Goal: Transaction & Acquisition: Purchase product/service

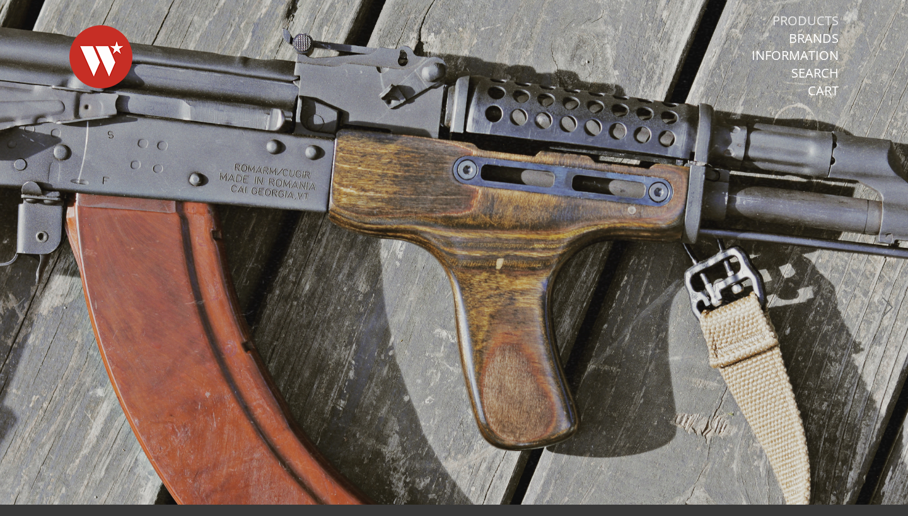
click at [816, 17] on link "Products" at bounding box center [805, 21] width 66 height 16
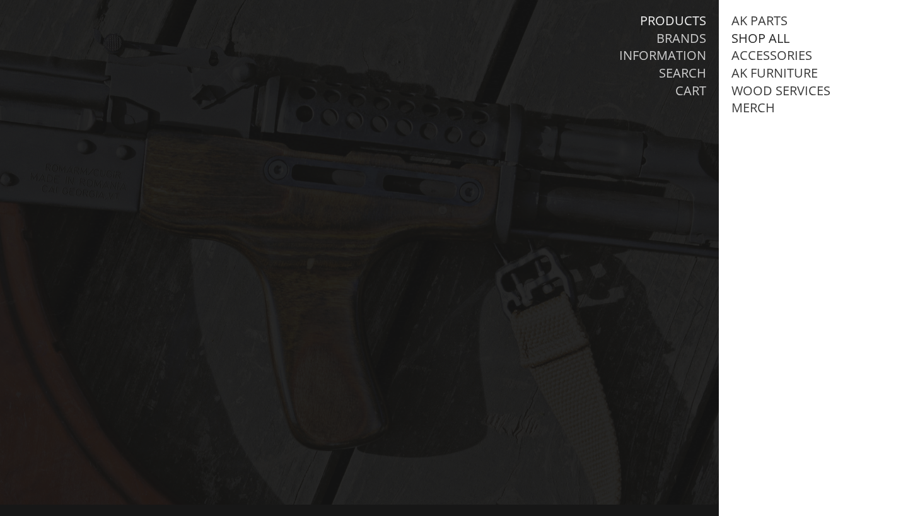
click at [760, 35] on link "Shop All" at bounding box center [760, 38] width 58 height 16
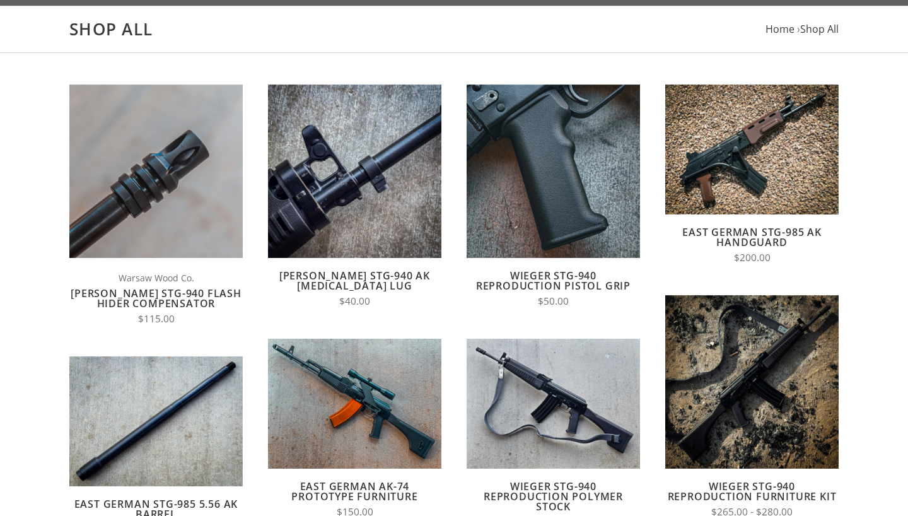
scroll to position [111, 0]
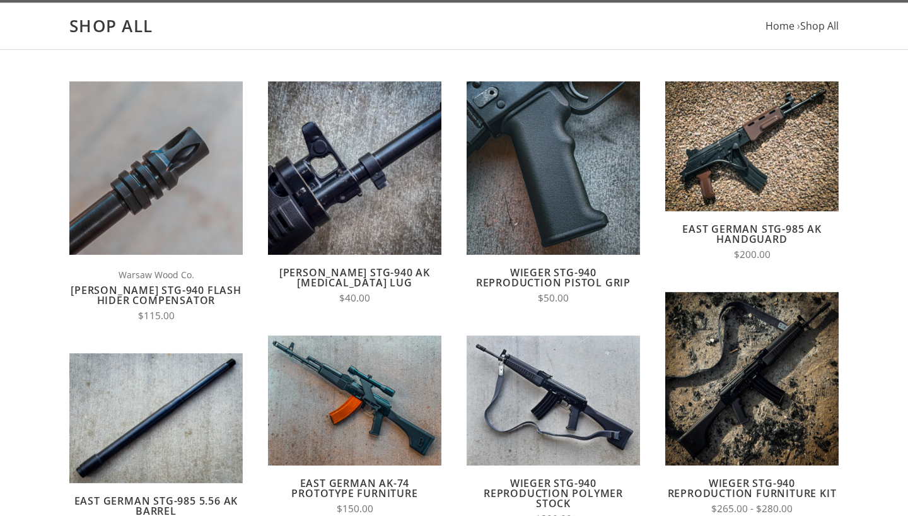
click at [353, 272] on link "[PERSON_NAME] STG-940 AK [MEDICAL_DATA] Lug" at bounding box center [354, 277] width 151 height 24
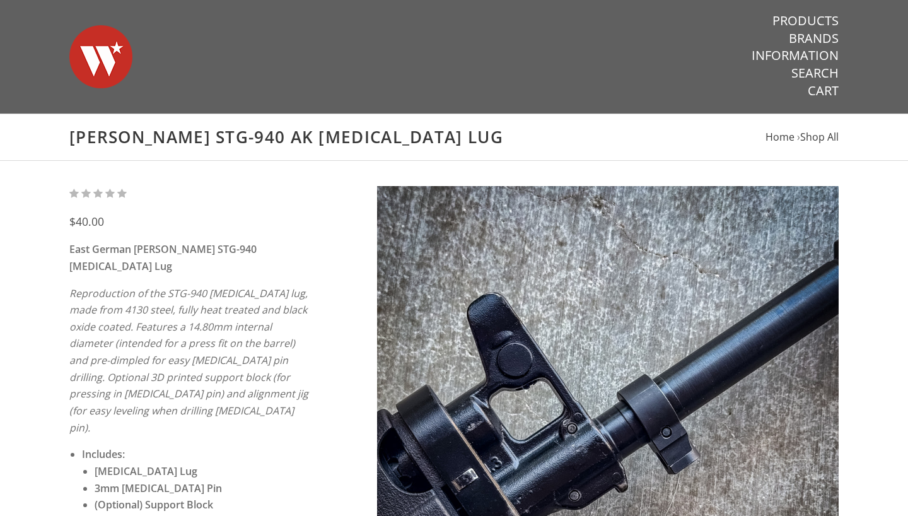
scroll to position [497, 0]
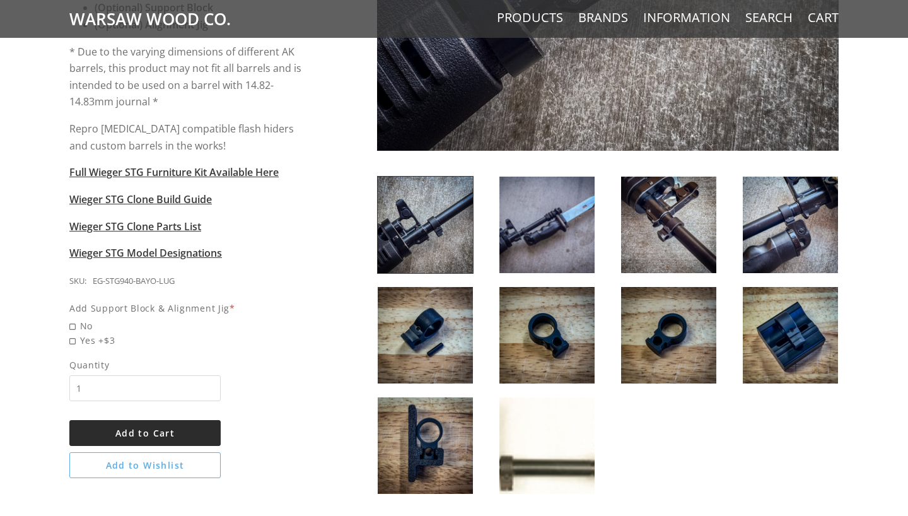
click at [175, 427] on span "Add to Cart" at bounding box center [144, 433] width 59 height 12
click at [319, 315] on div "$40.00 East German Wieger STG-940 Bayonet Lug Reproduction of the STG-940 bayon…" at bounding box center [196, 83] width 254 height 789
click at [72, 333] on span "Yes +$3" at bounding box center [189, 340] width 241 height 14
click at [72, 333] on input "Yes +$3" at bounding box center [157, 333] width 176 height 1
radio input "true"
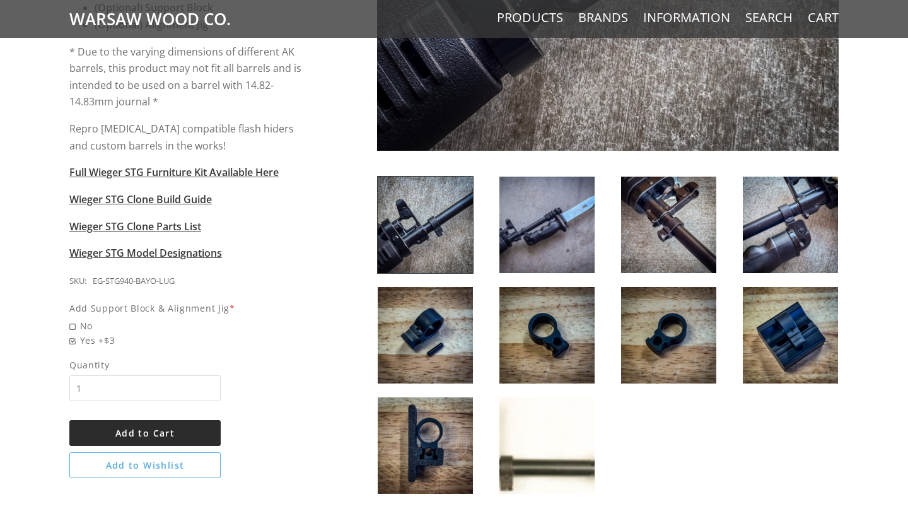
click at [170, 427] on span "Add to Cart" at bounding box center [144, 433] width 59 height 12
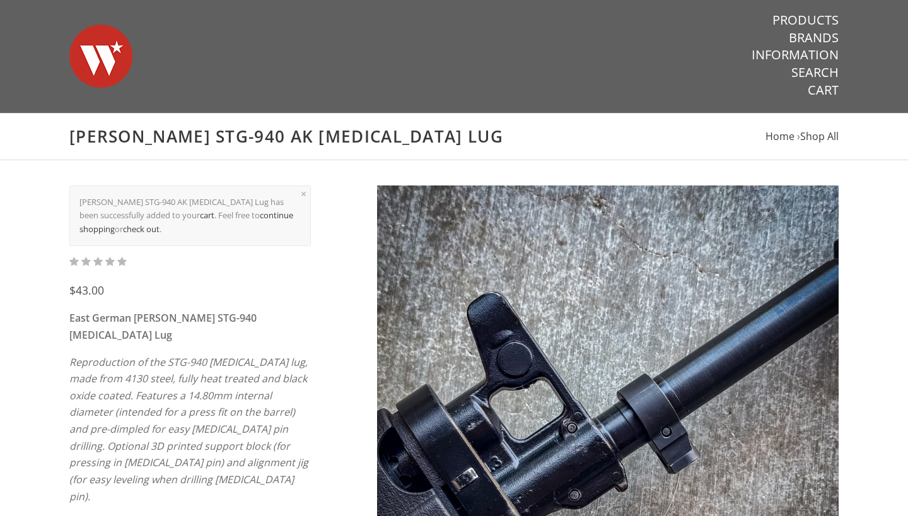
scroll to position [0, 0]
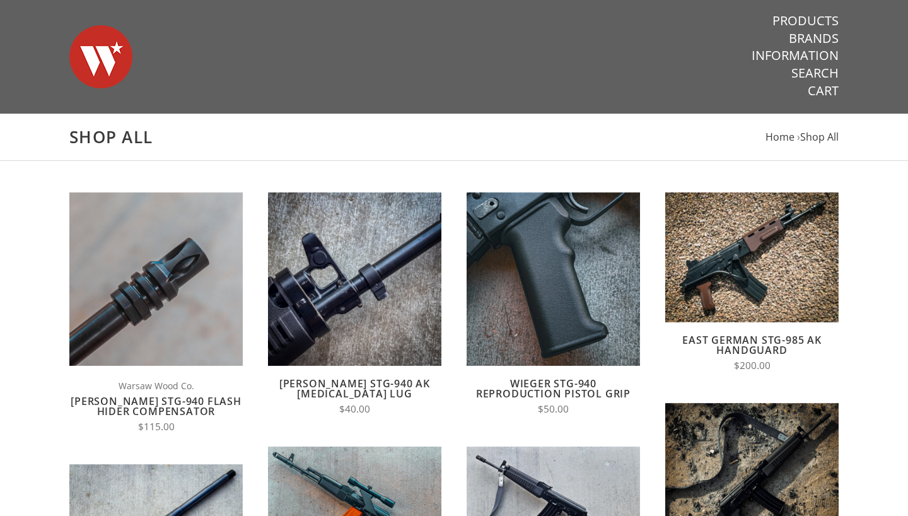
scroll to position [25, 0]
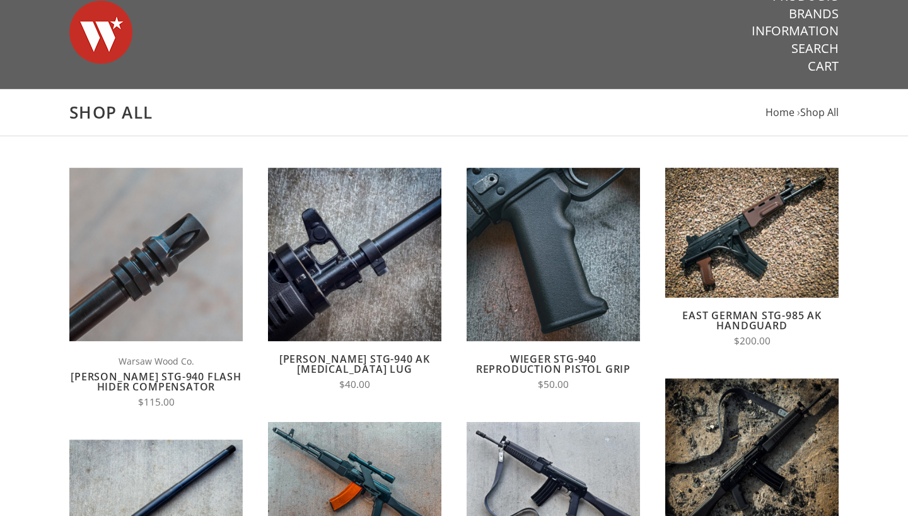
click at [185, 376] on link "[PERSON_NAME] STG-940 Flash Hider Compensator" at bounding box center [156, 381] width 171 height 24
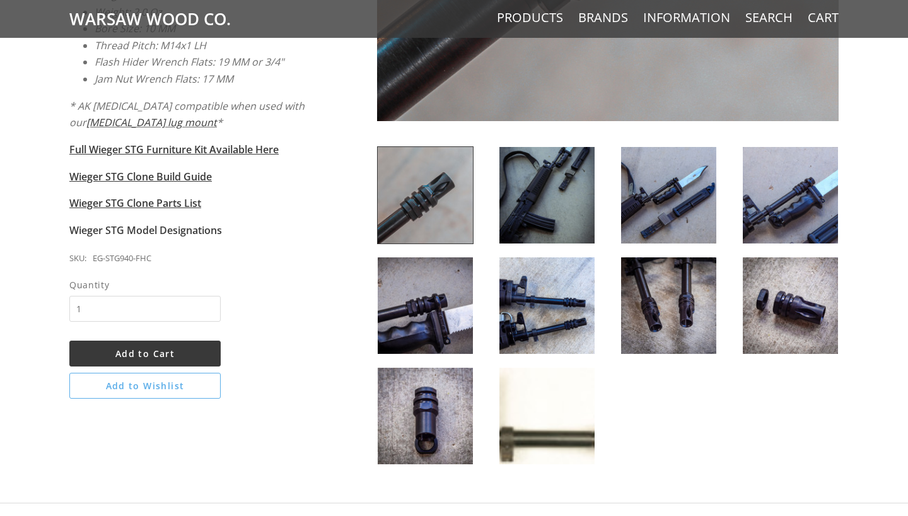
scroll to position [528, 0]
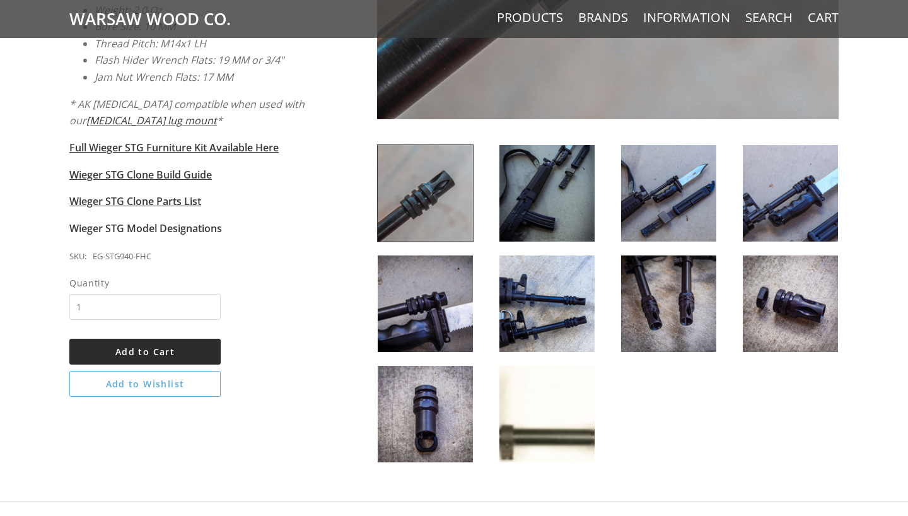
click at [179, 338] on button "Add to Cart" at bounding box center [144, 351] width 151 height 26
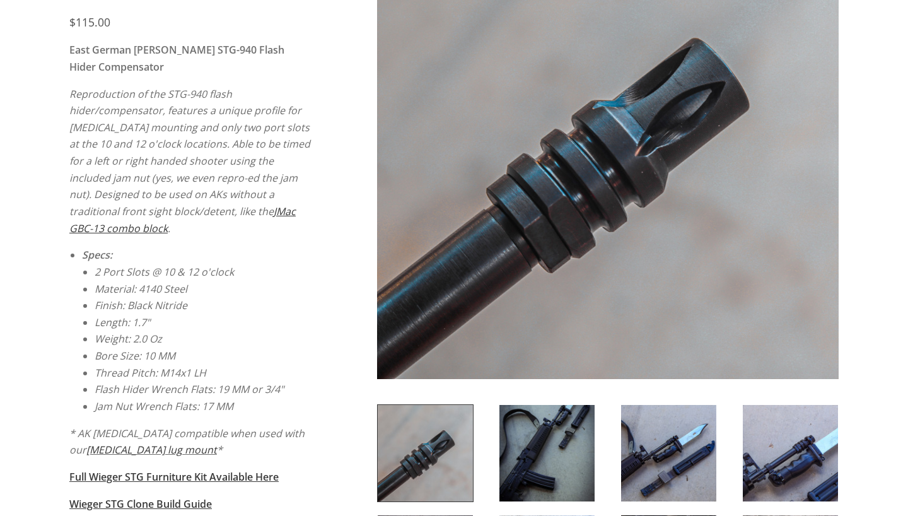
scroll to position [97, 0]
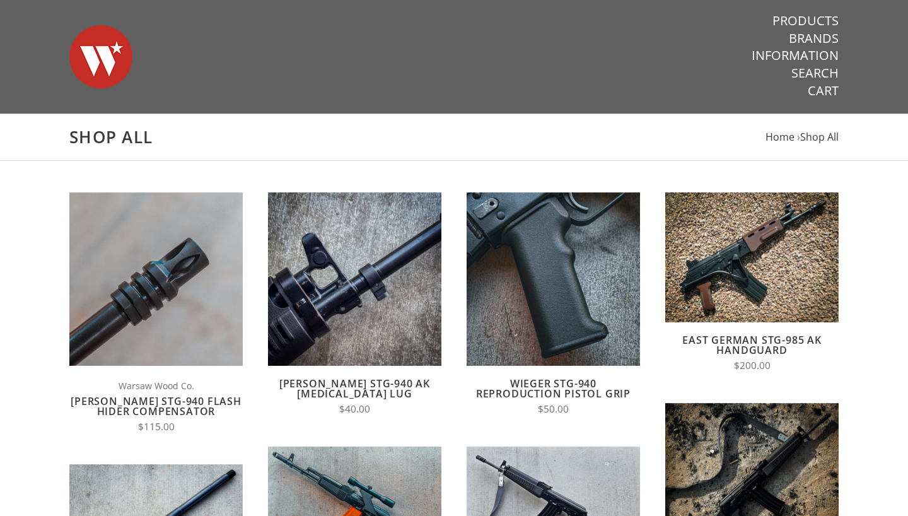
scroll to position [317, 0]
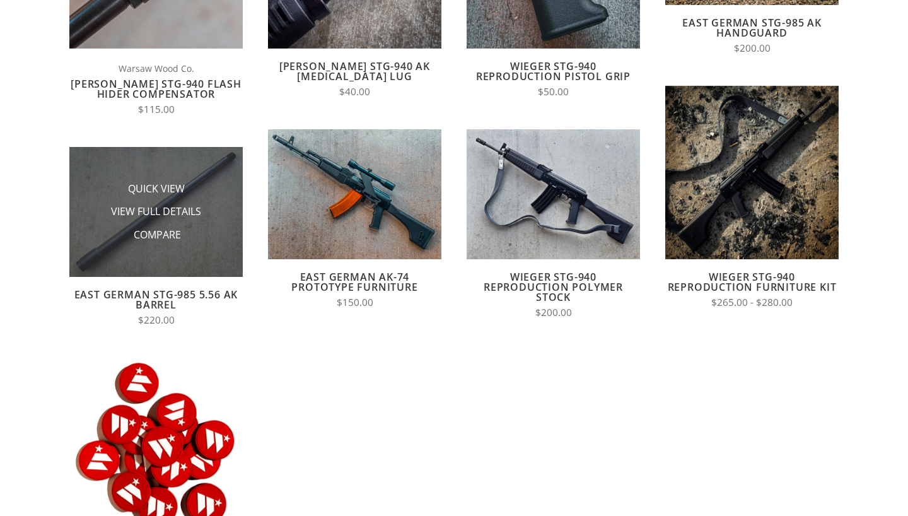
click at [172, 257] on img at bounding box center [155, 212] width 173 height 130
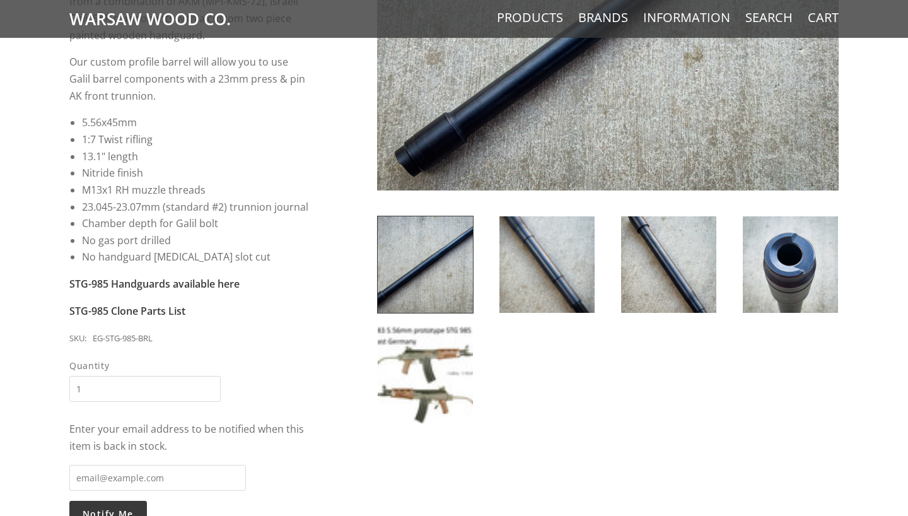
scroll to position [398, 0]
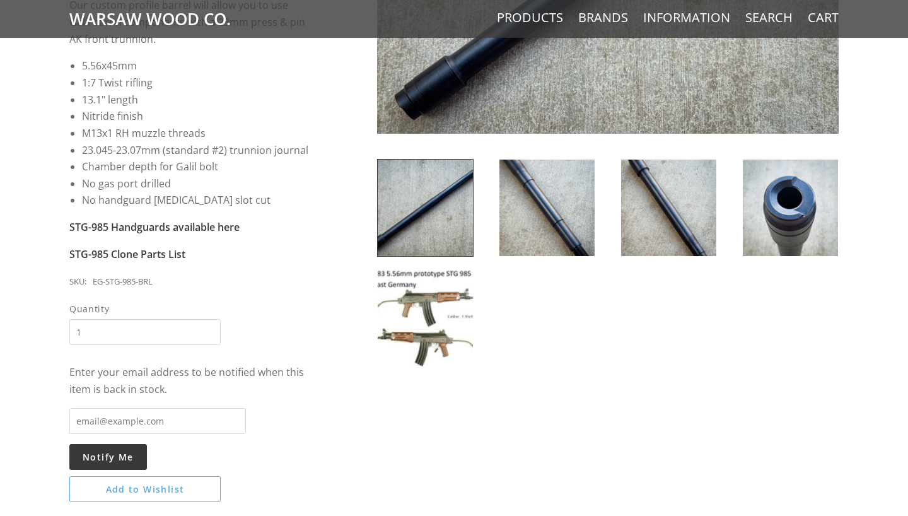
click at [144, 408] on input "email" at bounding box center [157, 421] width 176 height 26
type input "tyler.brice@gmail.com"
click at [98, 449] on button "Notify Me" at bounding box center [108, 457] width 78 height 26
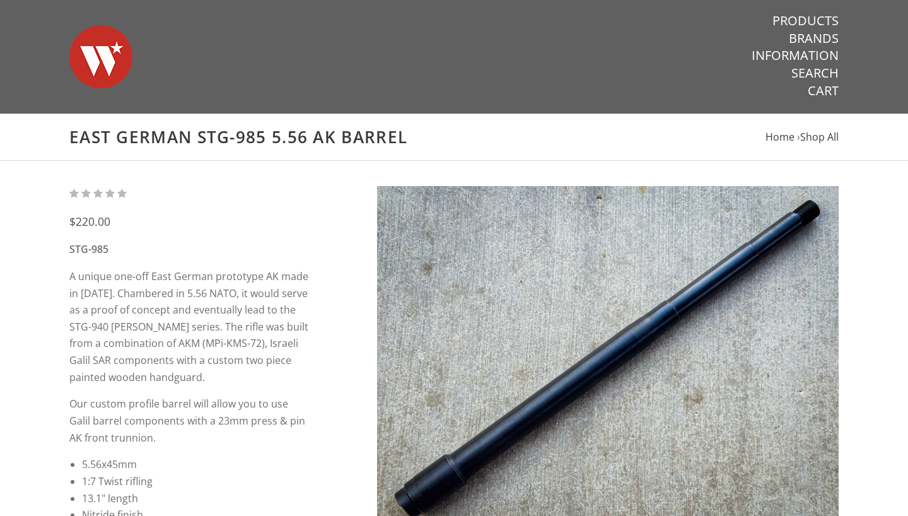
scroll to position [0, 0]
click at [819, 91] on link "Cart" at bounding box center [822, 91] width 31 height 16
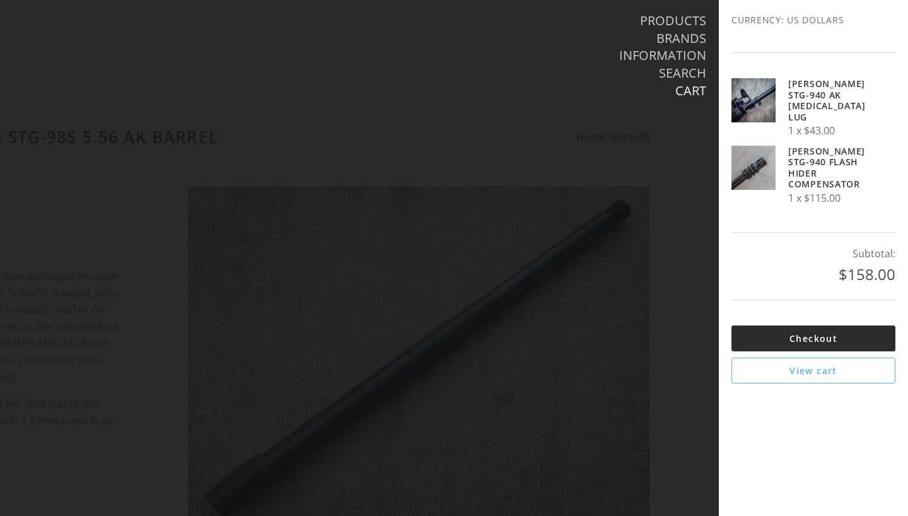
click at [795, 325] on link "Checkout" at bounding box center [813, 338] width 164 height 26
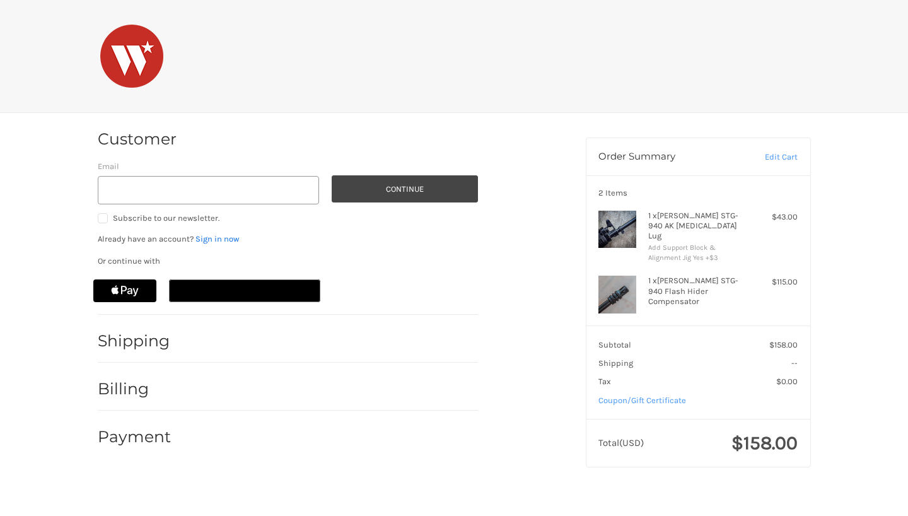
click at [224, 240] on link "Sign in now" at bounding box center [216, 238] width 43 height 9
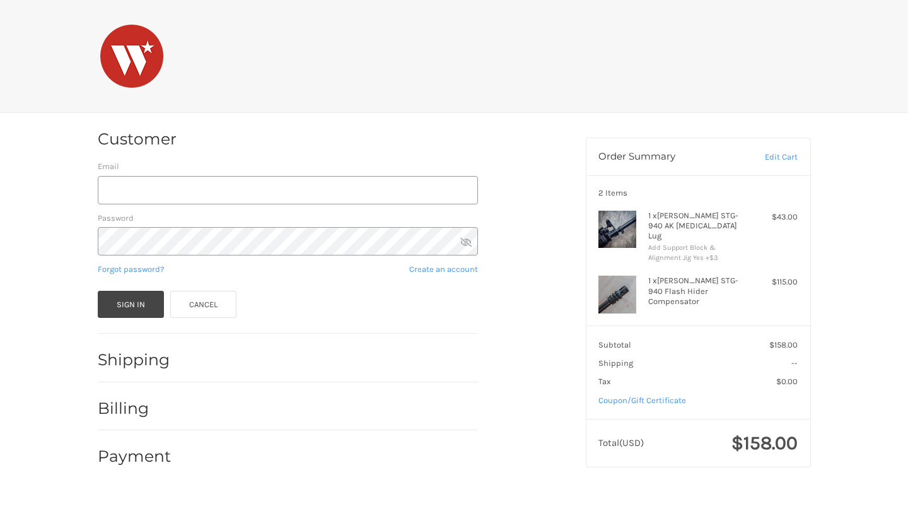
click at [98, 205] on nordpass-icon at bounding box center [98, 205] width 0 height 0
click at [208, 188] on input "Email" at bounding box center [288, 190] width 380 height 28
type input "tyler.brice@gmail.com"
click at [130, 303] on button "Sign In" at bounding box center [131, 304] width 67 height 27
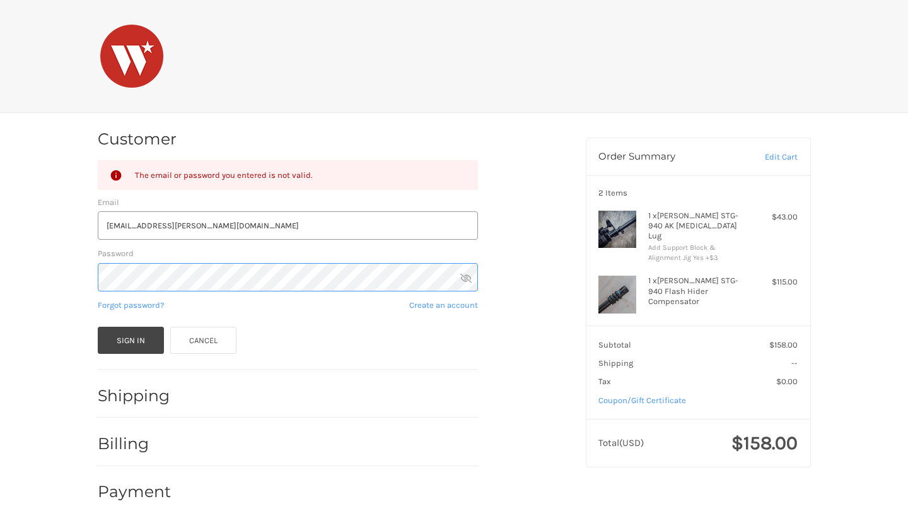
click at [0, 257] on div "Customer Returning Customer The email or password you entered is not valid. Ema…" at bounding box center [454, 319] width 908 height 412
click at [130, 338] on button "Sign In" at bounding box center [131, 339] width 67 height 27
click at [5, 282] on div "Customer Returning Customer The email or password you entered is not valid. Ema…" at bounding box center [454, 319] width 908 height 412
click at [130, 338] on button "Sign In" at bounding box center [131, 339] width 67 height 27
click at [136, 306] on link "Forgot password?" at bounding box center [131, 304] width 66 height 9
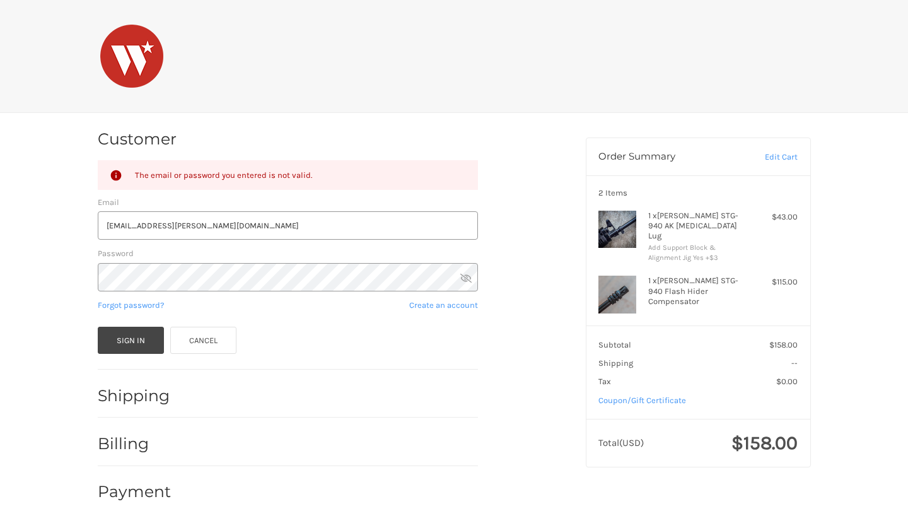
click at [374, 110] on div "checkout.title" at bounding box center [454, 56] width 756 height 112
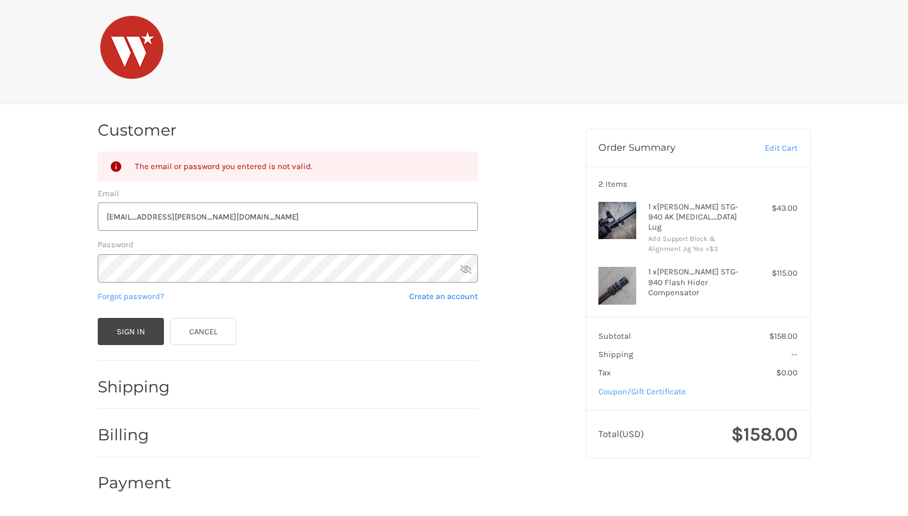
click at [451, 294] on link "Create an account" at bounding box center [443, 295] width 69 height 9
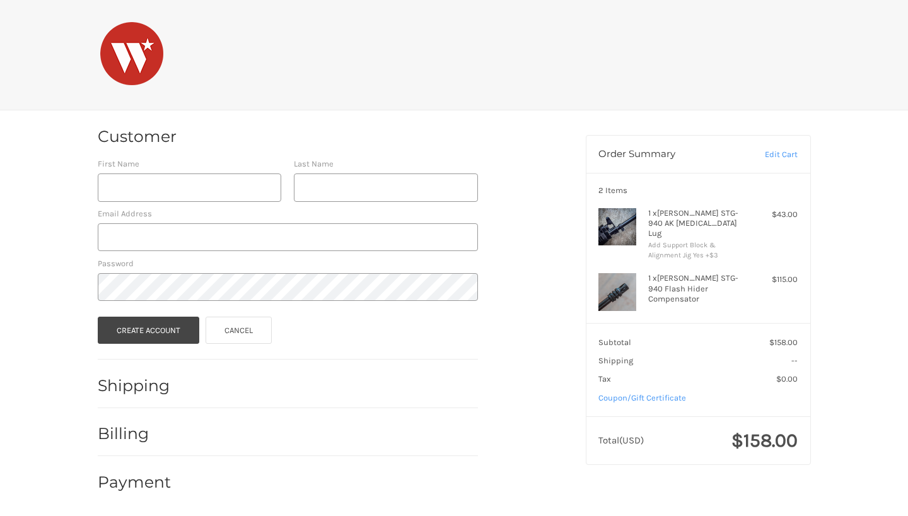
scroll to position [1, 0]
click at [175, 190] on input "First Name" at bounding box center [190, 189] width 184 height 28
type input "ztyler"
drag, startPoint x: 156, startPoint y: 190, endPoint x: 28, endPoint y: 175, distance: 129.4
click at [28, 185] on div "Customer First Name ztyler Last Name Email Address Password Create Account Canc…" at bounding box center [454, 314] width 908 height 405
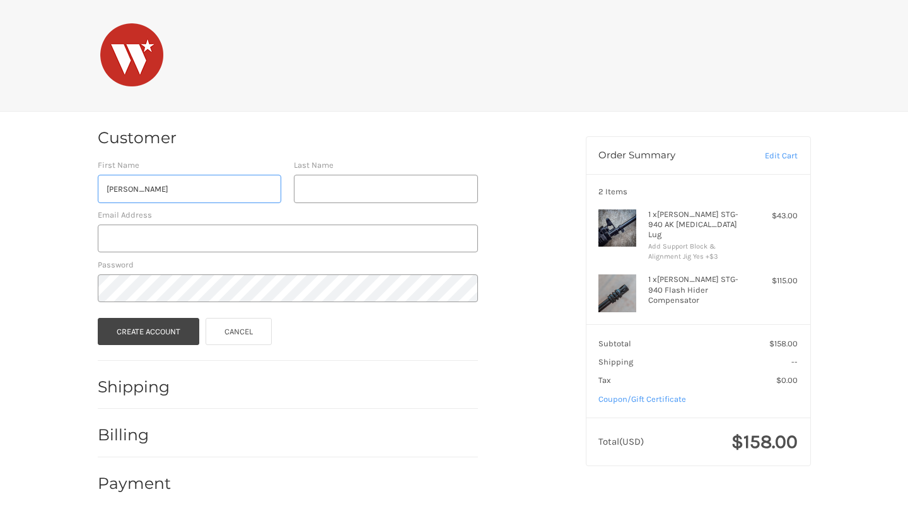
type input "Tyler"
type input "Brice"
type input "[EMAIL_ADDRESS][PERSON_NAME][DOMAIN_NAME]"
click at [149, 330] on button "Create Account" at bounding box center [149, 331] width 102 height 27
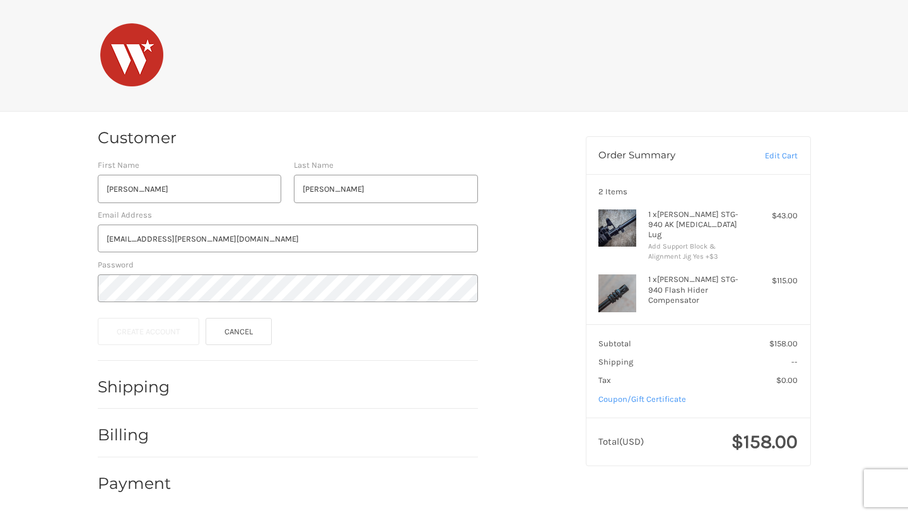
click at [0, 515] on nordpass-portal at bounding box center [0, 517] width 0 height 0
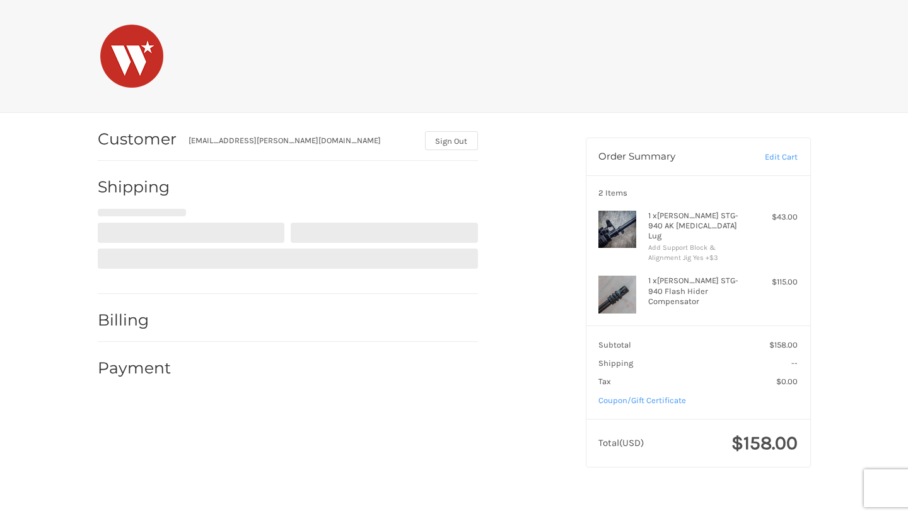
select select "US"
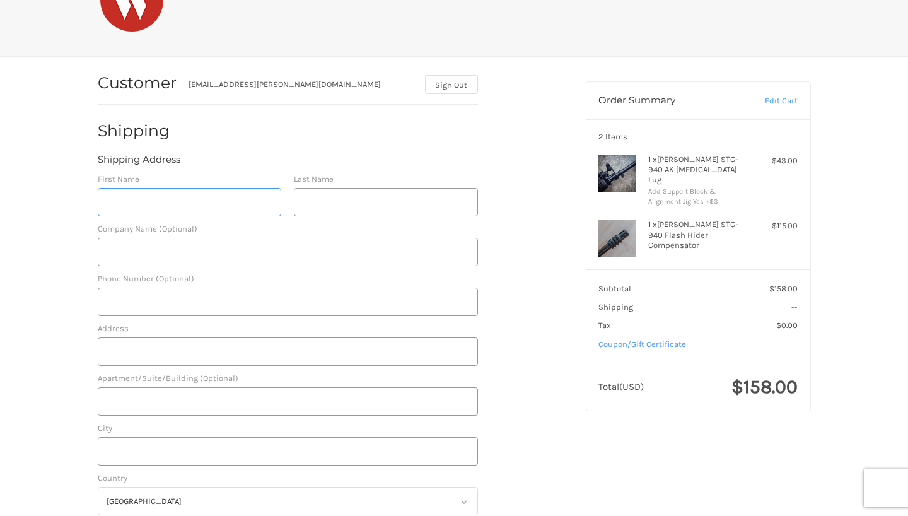
scroll to position [57, 0]
click at [521, 187] on ol "Customer tyler.brice@gmail.com Sign Out Shipping Shipping Address First Name La…" at bounding box center [312, 499] width 429 height 889
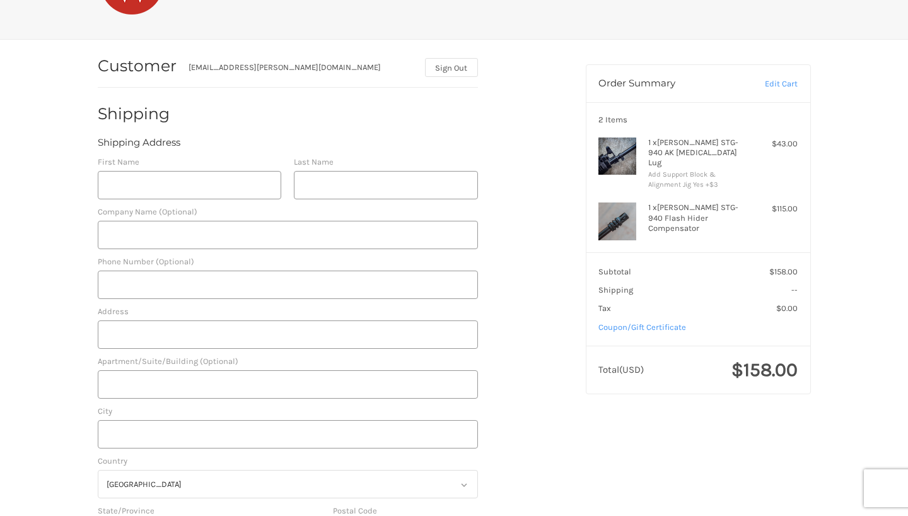
scroll to position [72, 0]
click at [171, 180] on input "First Name" at bounding box center [190, 185] width 184 height 28
type input "Tyler"
type input "Brice"
type input "8800 Orchard Drive"
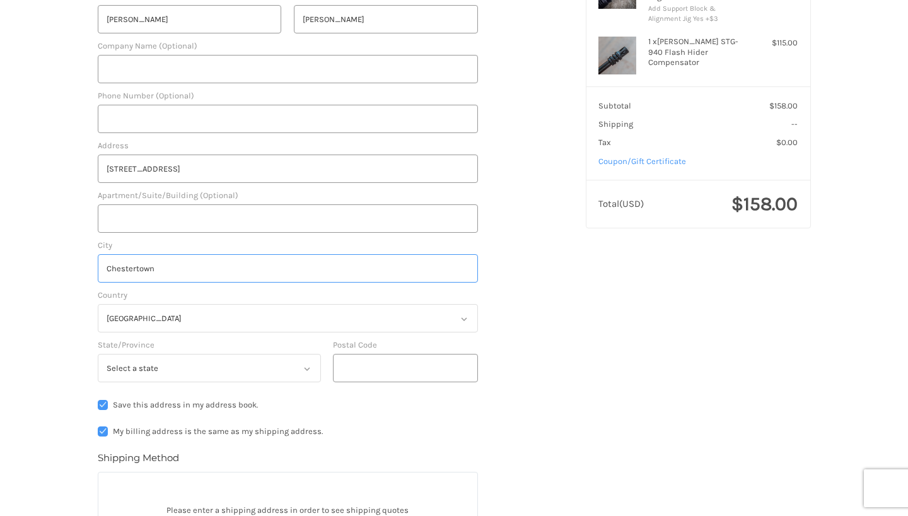
scroll to position [240, 0]
type input "Chestertown"
select select "MD"
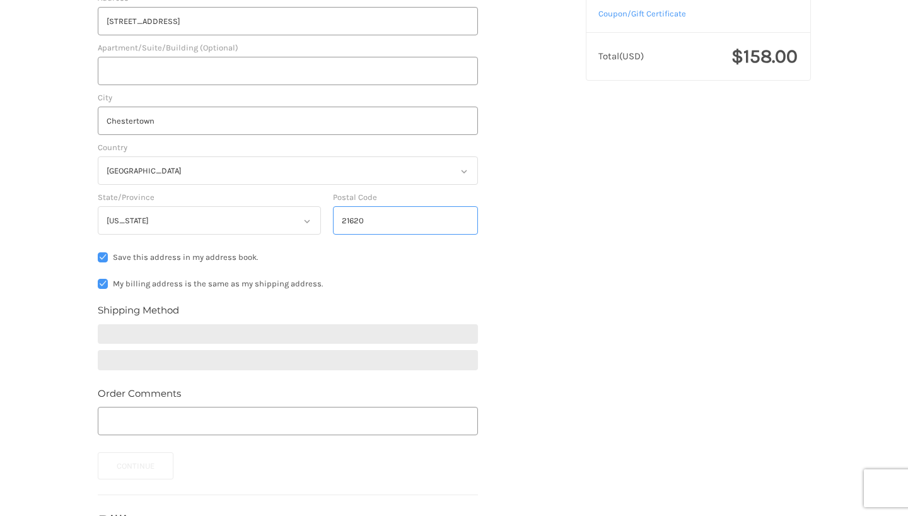
scroll to position [398, 0]
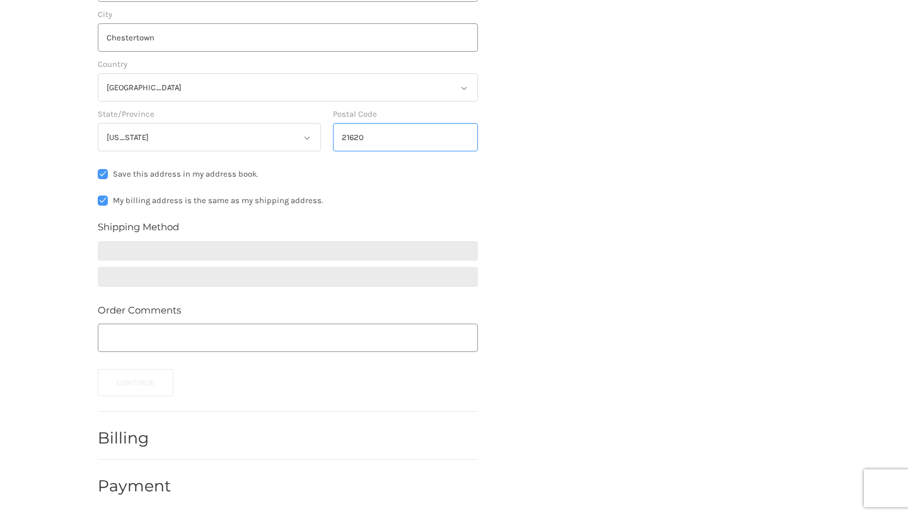
type input "21620"
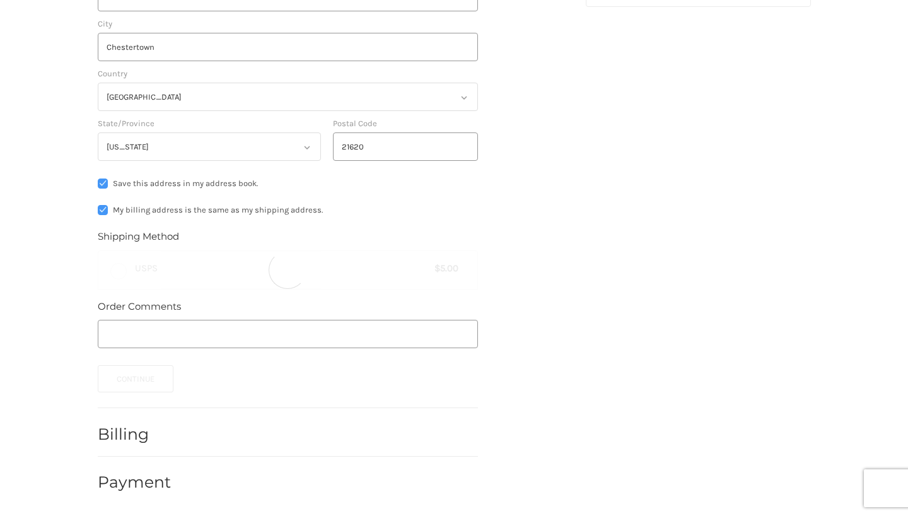
scroll to position [456, 0]
click at [557, 243] on div "Customer tyler.brice@gmail.com Sign Out Shipping Shipping Address First Name Ty…" at bounding box center [332, 81] width 488 height 851
radio input "true"
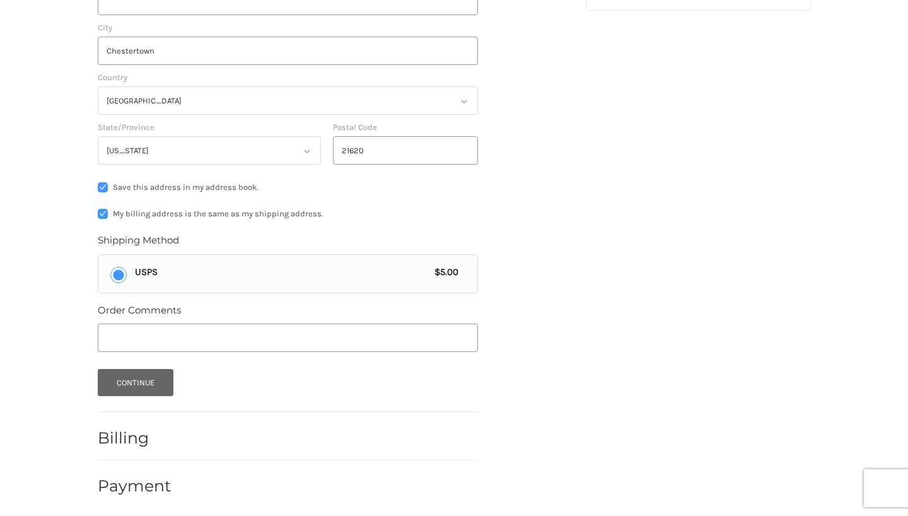
click at [151, 381] on button "Continue" at bounding box center [136, 382] width 76 height 27
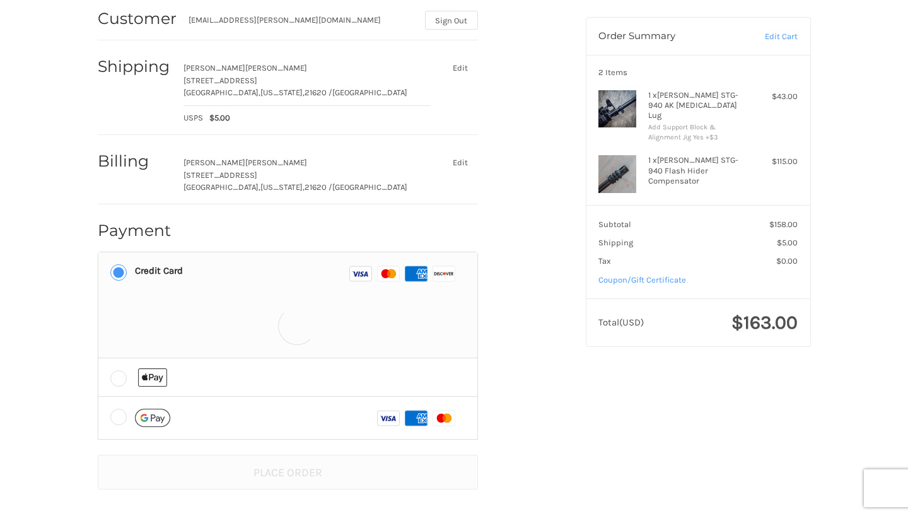
scroll to position [120, 0]
click at [123, 371] on label at bounding box center [287, 378] width 379 height 38
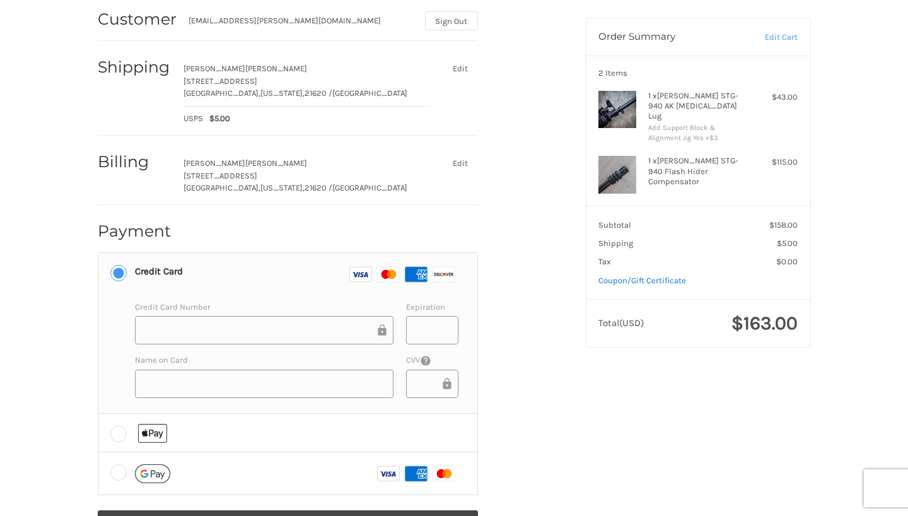
click at [627, 275] on link "Coupon/Gift Certificate" at bounding box center [642, 279] width 88 height 9
click at [647, 292] on input "Gift Certificate or Coupon Code" at bounding box center [665, 306] width 134 height 28
type input "t"
type input "TAXI"
click at [785, 299] on button "Apply" at bounding box center [768, 306] width 59 height 28
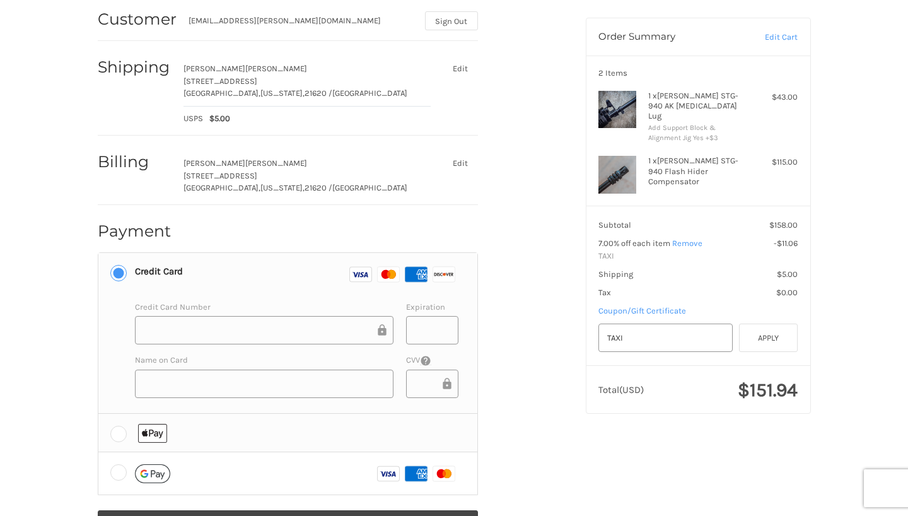
click at [124, 425] on label at bounding box center [287, 432] width 379 height 38
click at [99, 414] on input "radio" at bounding box center [98, 413] width 1 height 1
radio input "true"
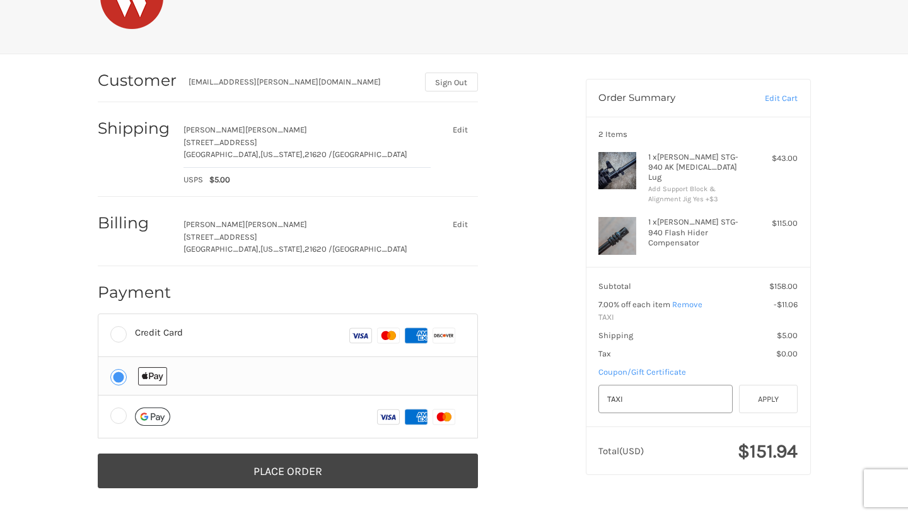
scroll to position [57, 0]
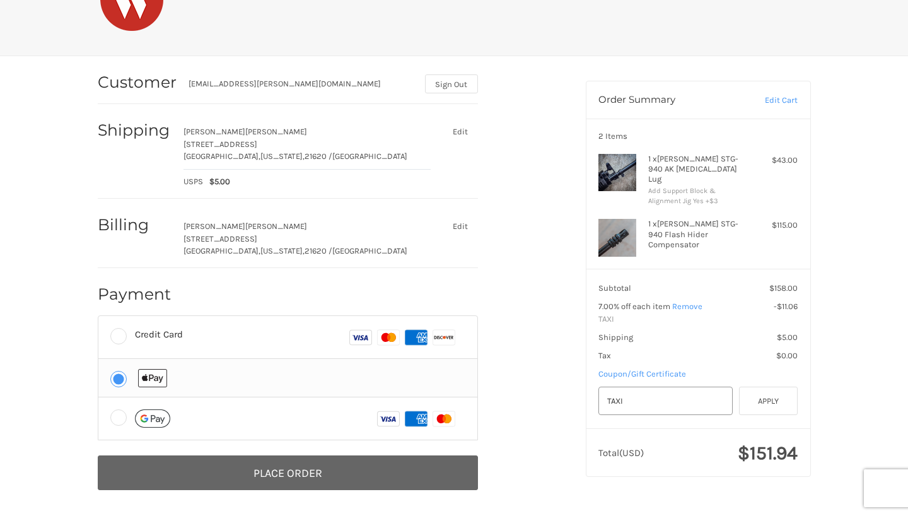
click at [342, 475] on button "Place Order" at bounding box center [288, 472] width 380 height 35
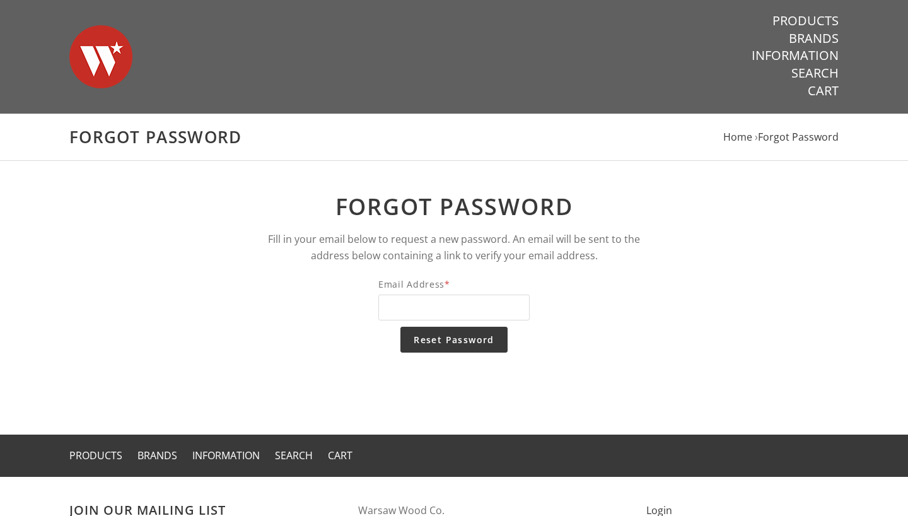
click at [454, 315] on input "Email Address *" at bounding box center [453, 307] width 151 height 26
type input "[EMAIL_ADDRESS][PERSON_NAME][DOMAIN_NAME]"
click at [463, 338] on input "Reset Password" at bounding box center [453, 339] width 107 height 26
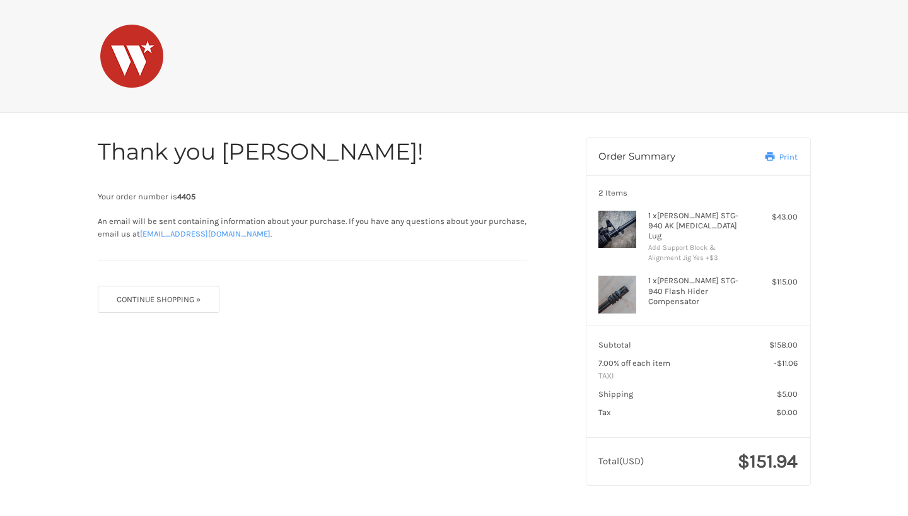
click at [448, 154] on h1 "Thank you Tyler!" at bounding box center [312, 151] width 429 height 28
click at [168, 304] on button "Continue Shopping »" at bounding box center [159, 299] width 122 height 27
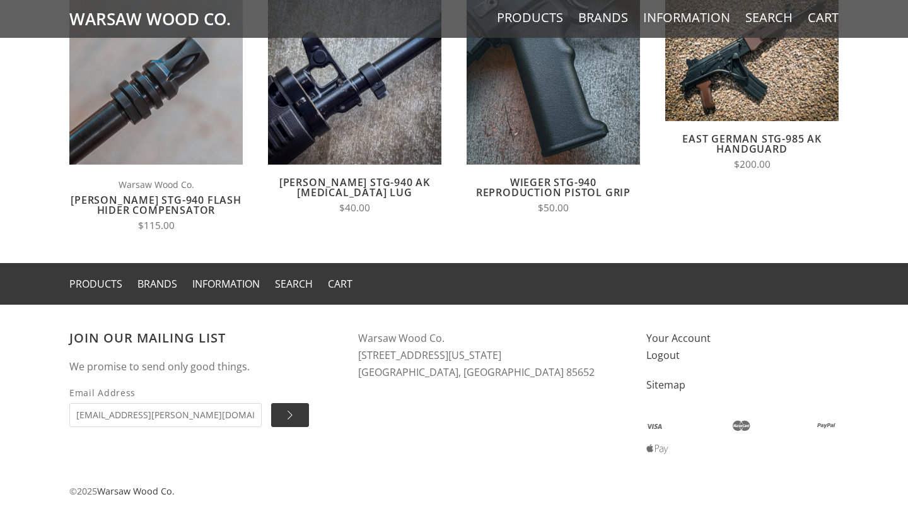
scroll to position [1032, 0]
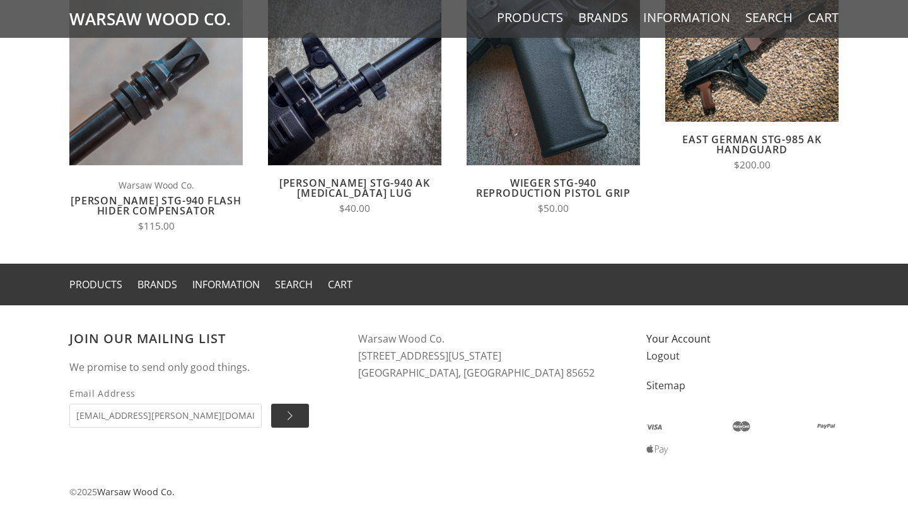
click at [683, 332] on link "Your Account" at bounding box center [678, 339] width 64 height 14
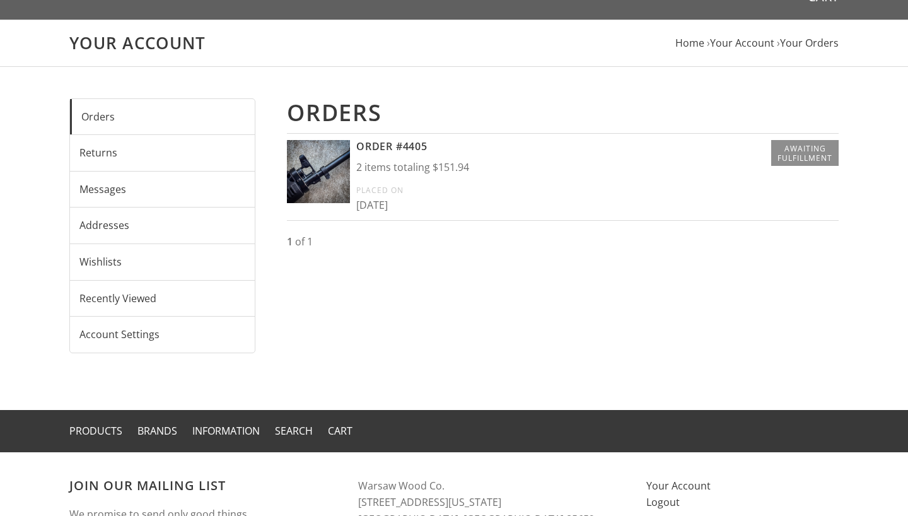
scroll to position [105, 0]
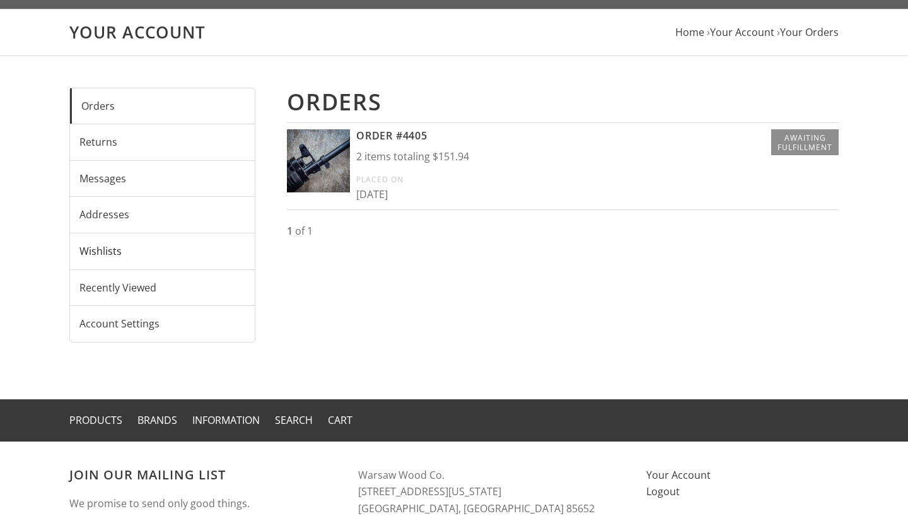
click at [105, 250] on link "Wishlists" at bounding box center [162, 251] width 185 height 36
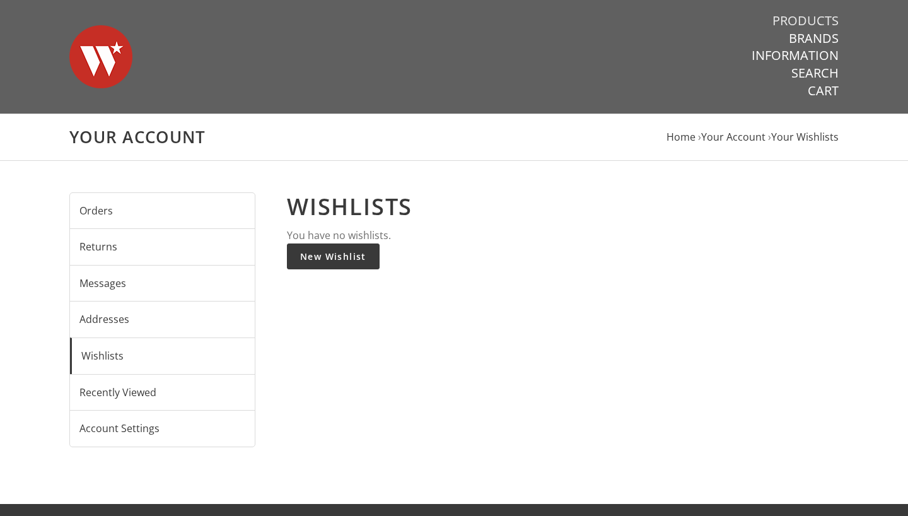
click at [804, 16] on link "Products" at bounding box center [805, 21] width 66 height 16
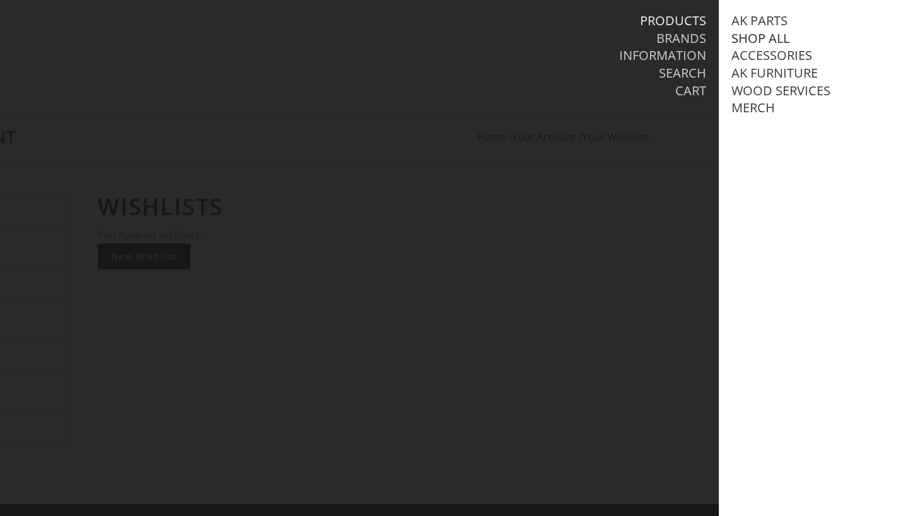
click at [762, 37] on link "Shop All" at bounding box center [760, 38] width 58 height 16
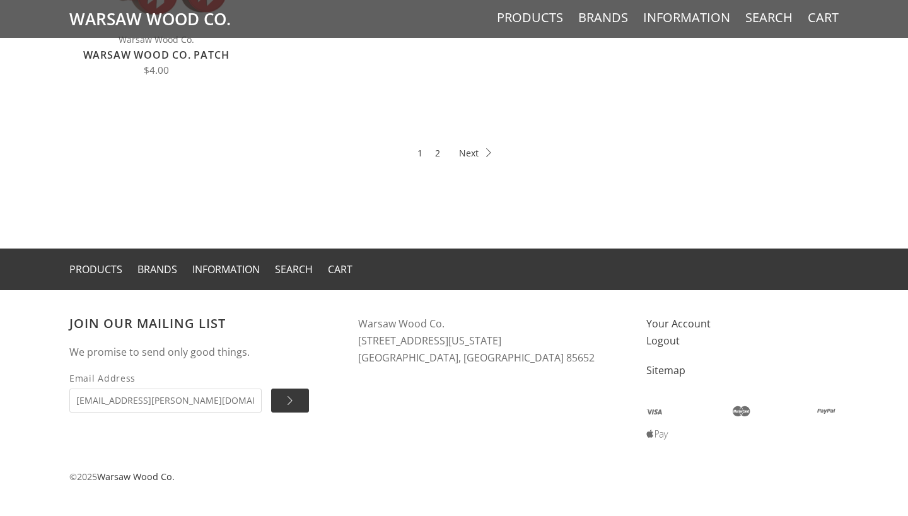
scroll to position [828, 0]
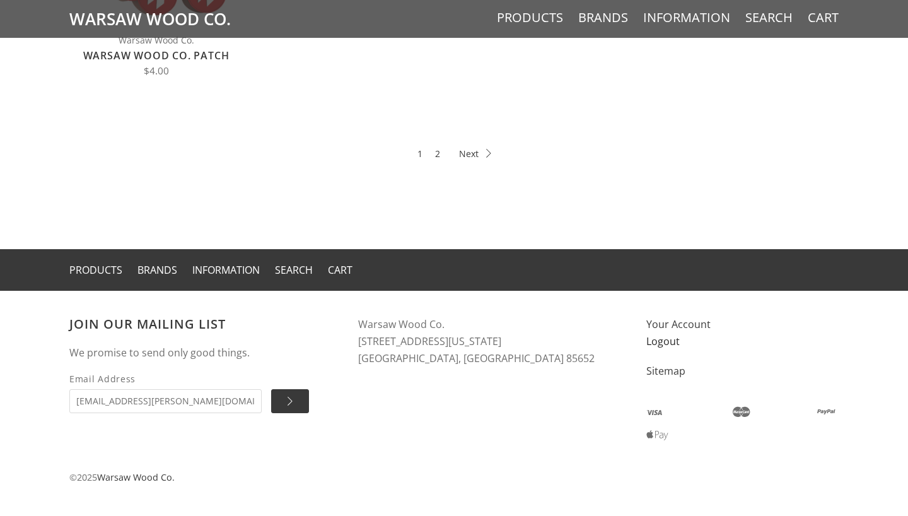
click at [674, 342] on link "Logout" at bounding box center [662, 341] width 33 height 14
